Goal: Find specific page/section: Find specific page/section

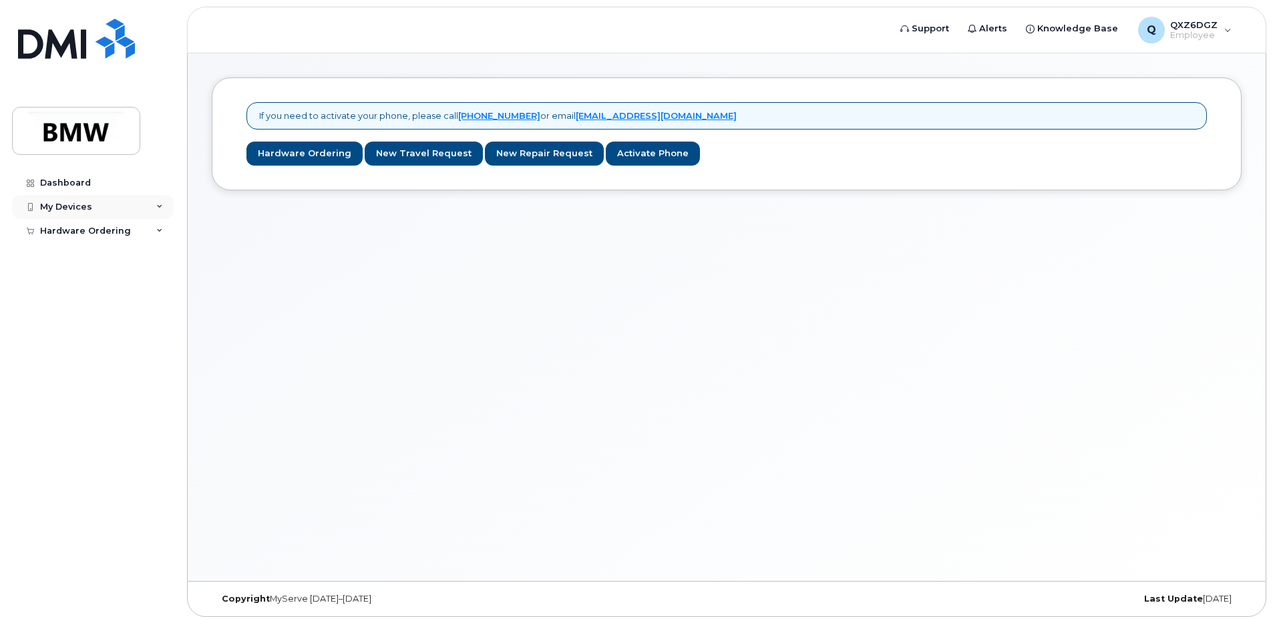
click at [79, 207] on div "My Devices" at bounding box center [66, 207] width 52 height 11
click at [77, 184] on div "Dashboard" at bounding box center [65, 183] width 51 height 11
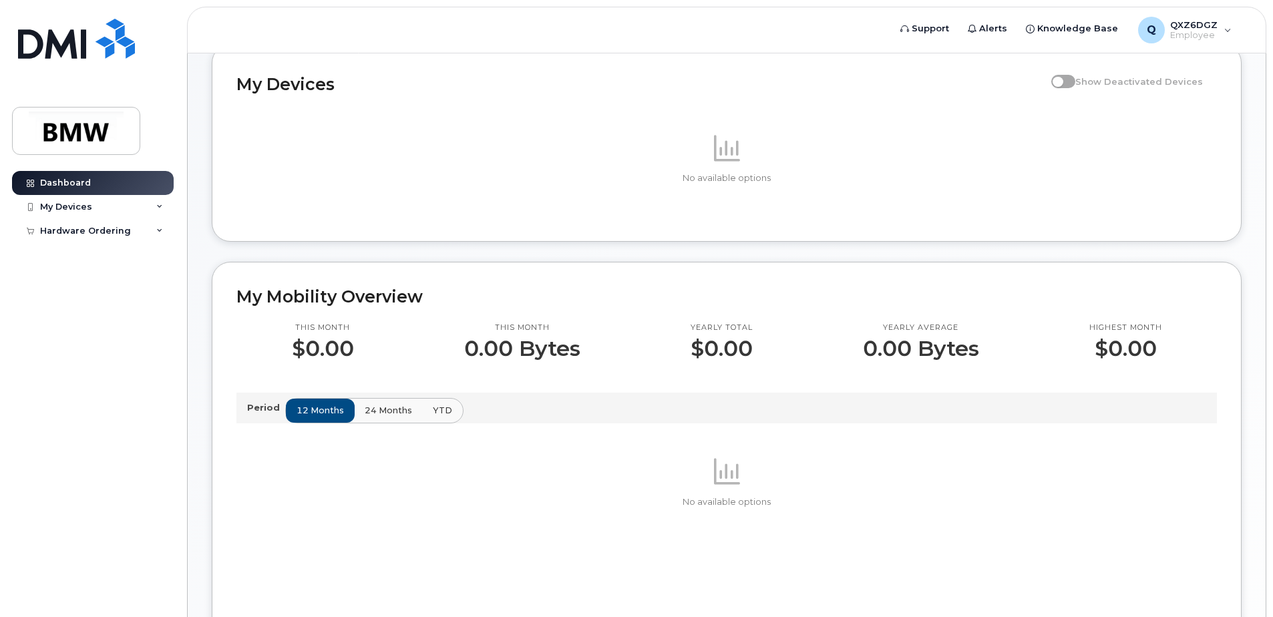
scroll to position [200, 0]
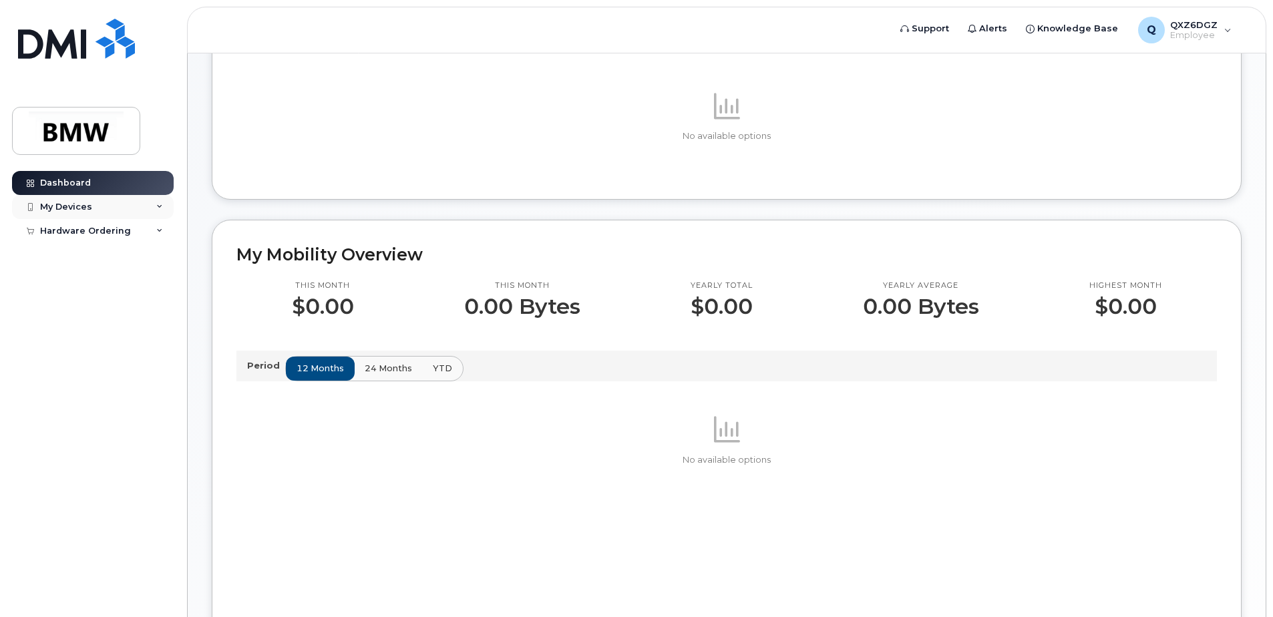
click at [88, 212] on div "My Devices" at bounding box center [66, 207] width 52 height 11
